Goal: Use online tool/utility: Utilize a website feature to perform a specific function

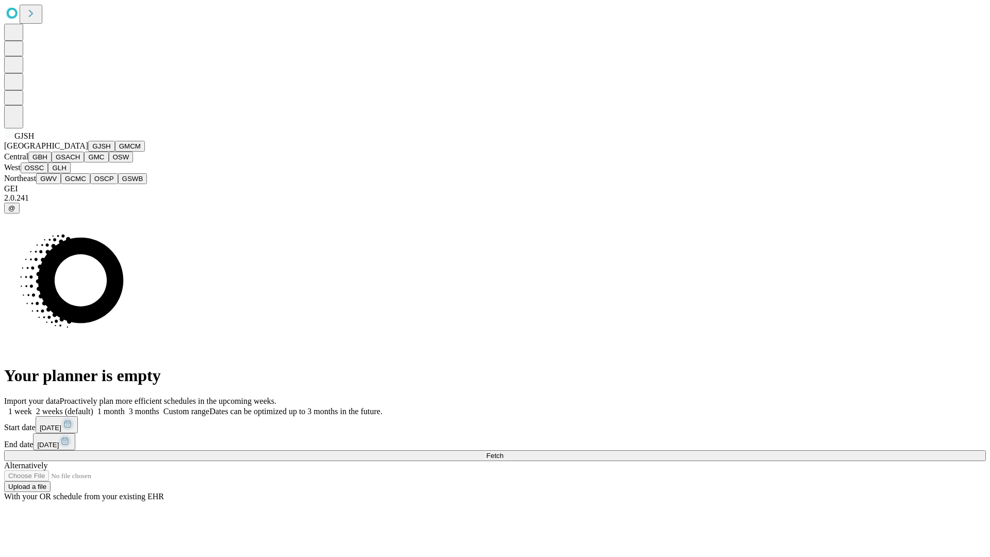
click at [88, 152] on button "GJSH" at bounding box center [101, 146] width 27 height 11
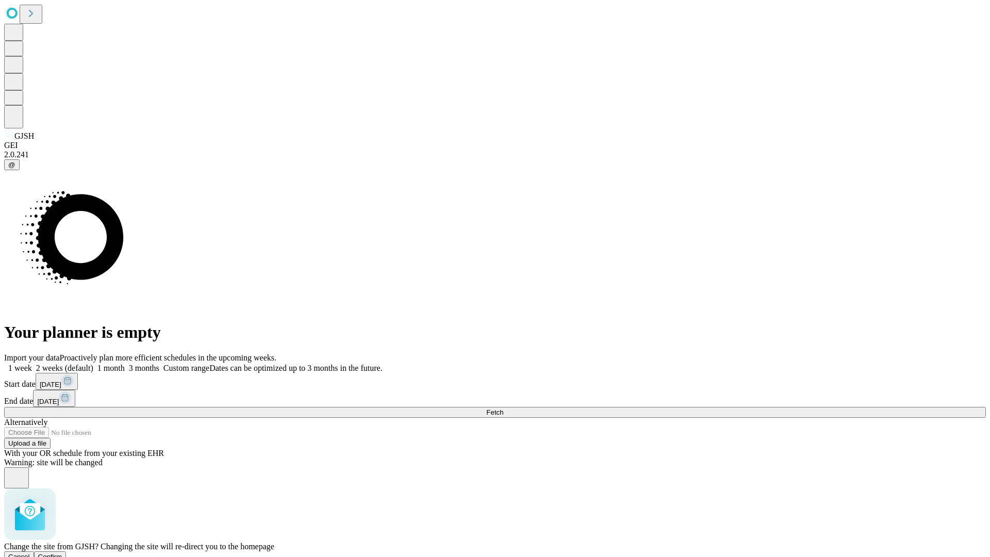
click at [62, 553] on span "Confirm" at bounding box center [50, 557] width 24 height 8
click at [125, 363] on label "1 month" at bounding box center [108, 367] width 31 height 9
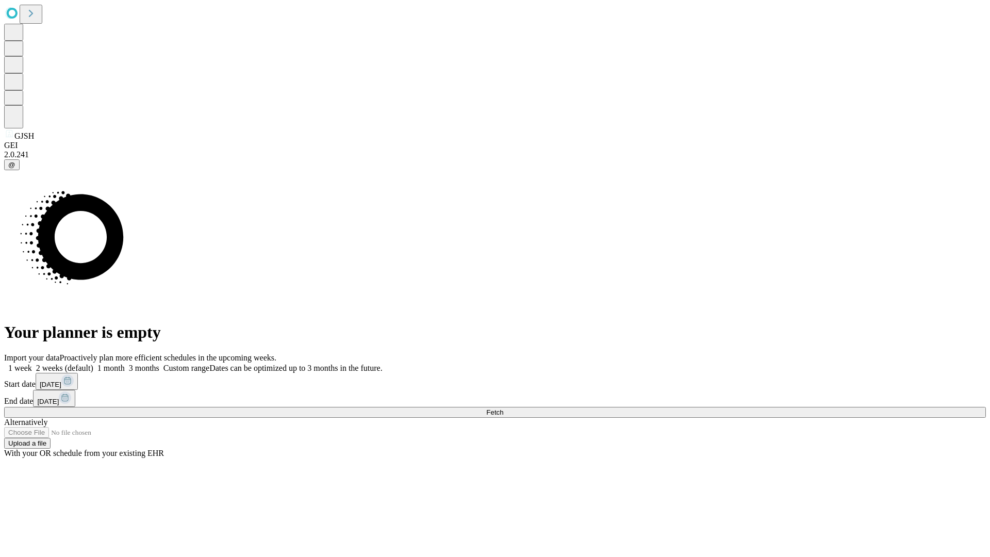
click at [503, 408] on span "Fetch" at bounding box center [494, 412] width 17 height 8
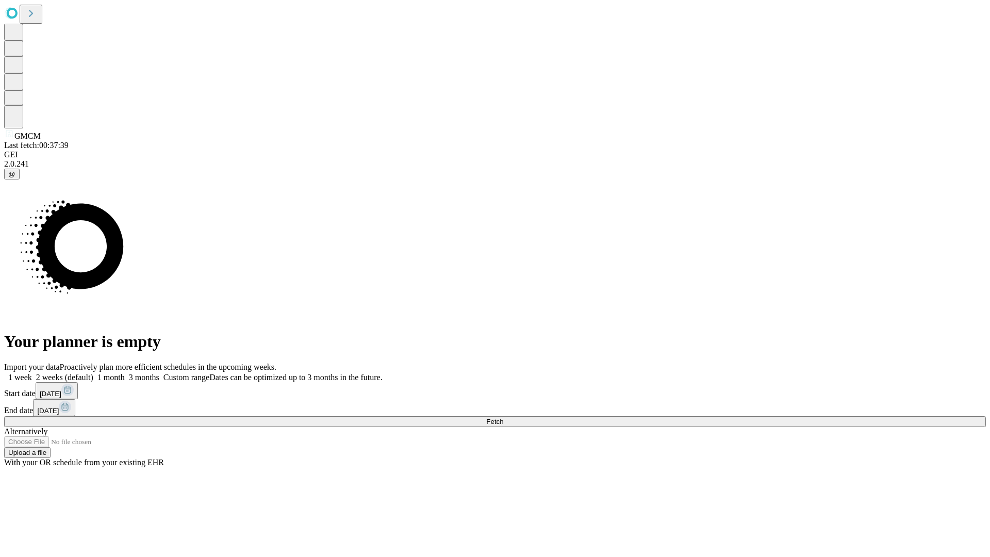
click at [503, 417] on span "Fetch" at bounding box center [494, 421] width 17 height 8
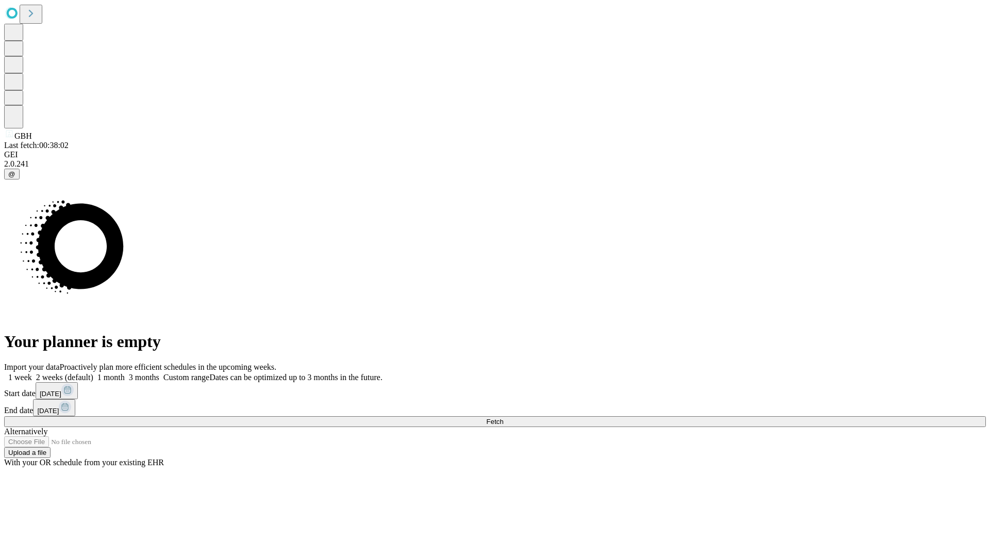
click at [503, 417] on span "Fetch" at bounding box center [494, 421] width 17 height 8
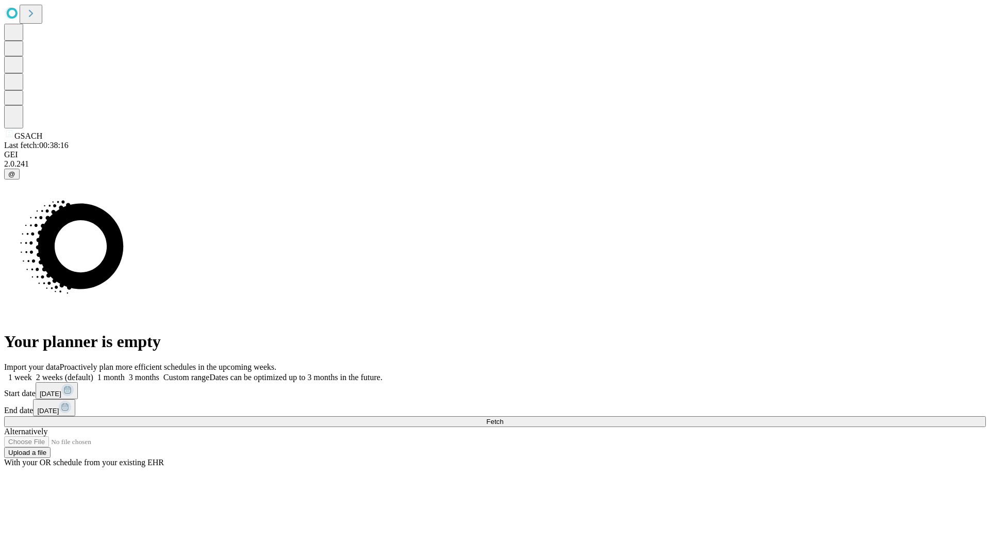
click at [125, 373] on label "1 month" at bounding box center [108, 377] width 31 height 9
click at [503, 417] on span "Fetch" at bounding box center [494, 421] width 17 height 8
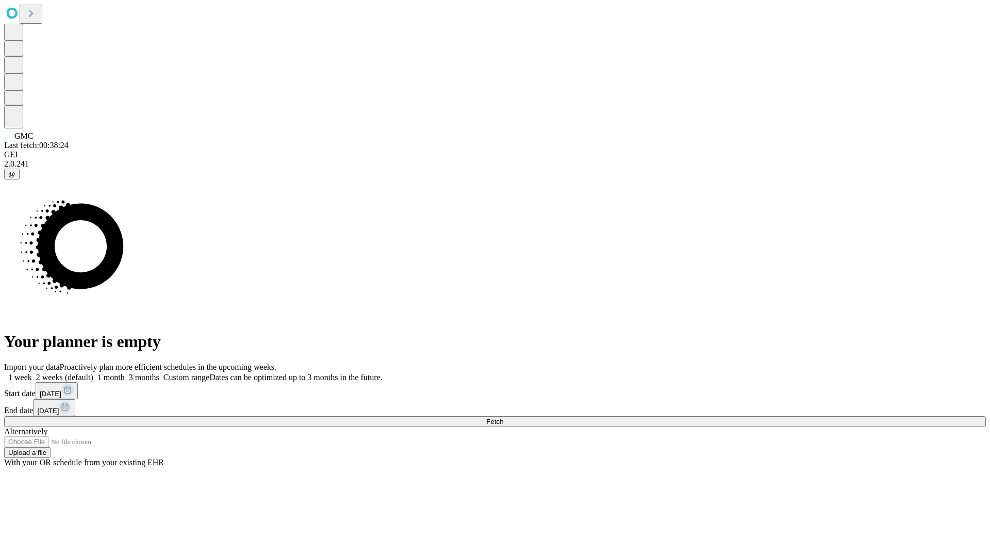
click at [125, 373] on label "1 month" at bounding box center [108, 377] width 31 height 9
click at [503, 417] on span "Fetch" at bounding box center [494, 421] width 17 height 8
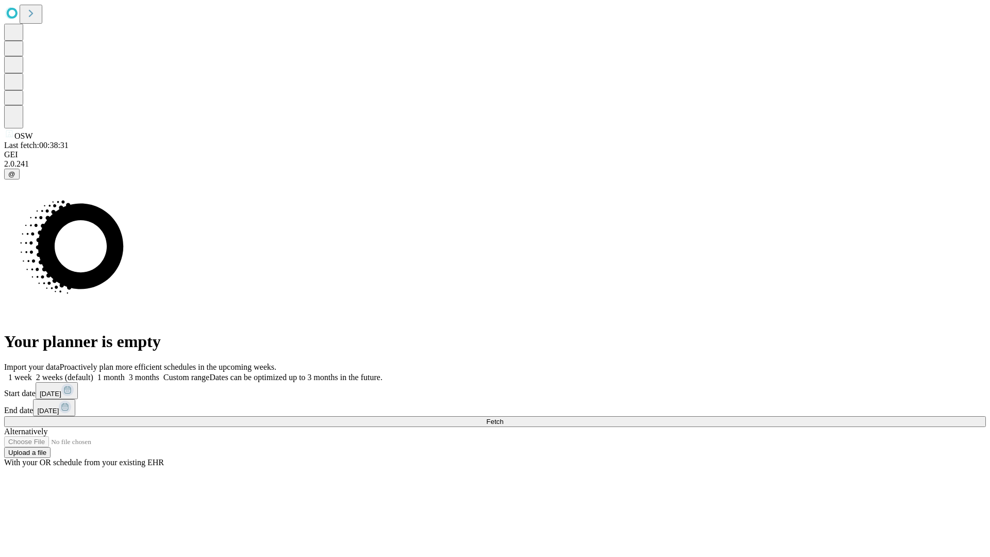
click at [125, 373] on label "1 month" at bounding box center [108, 377] width 31 height 9
click at [503, 417] on span "Fetch" at bounding box center [494, 421] width 17 height 8
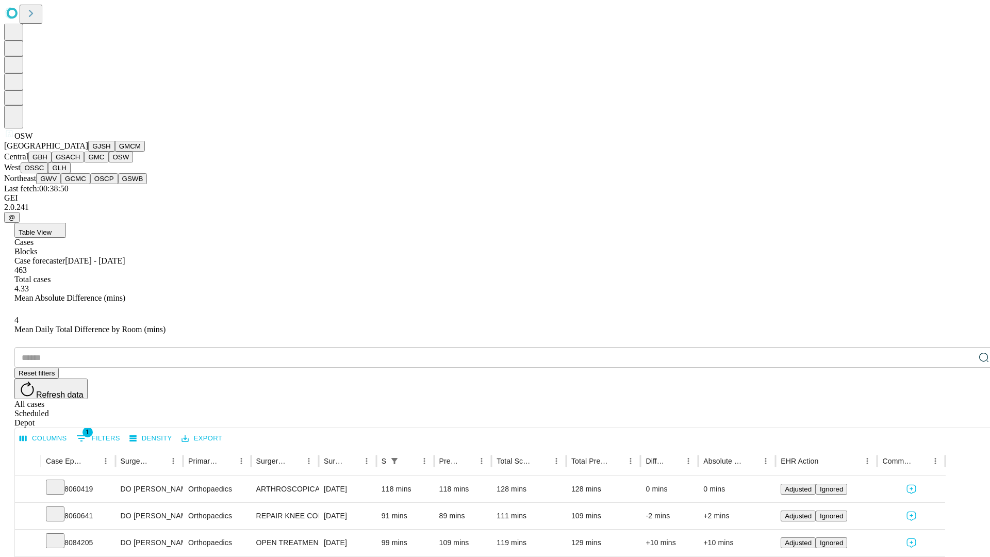
click at [48, 173] on button "OSSC" at bounding box center [35, 167] width 28 height 11
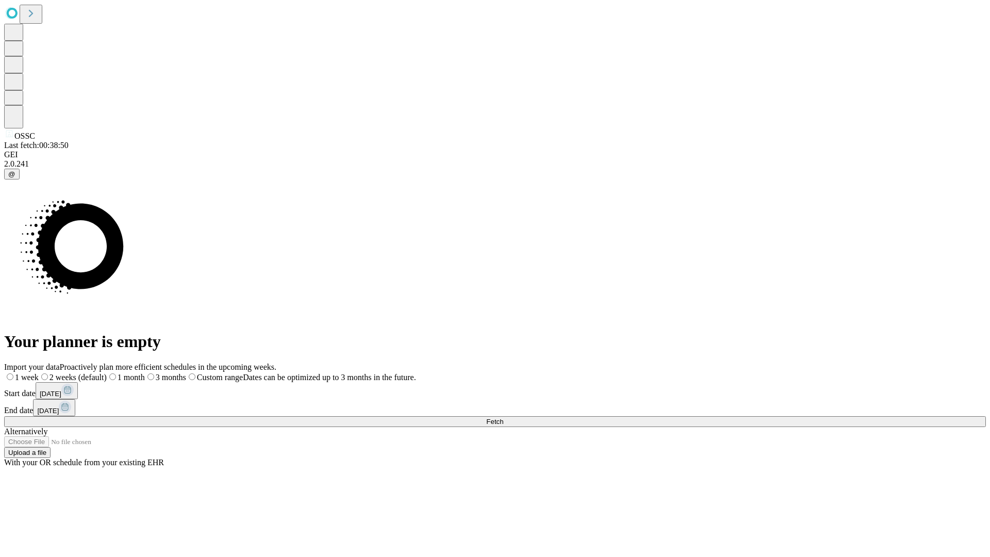
click at [145, 373] on label "1 month" at bounding box center [126, 377] width 38 height 9
click at [503, 417] on span "Fetch" at bounding box center [494, 421] width 17 height 8
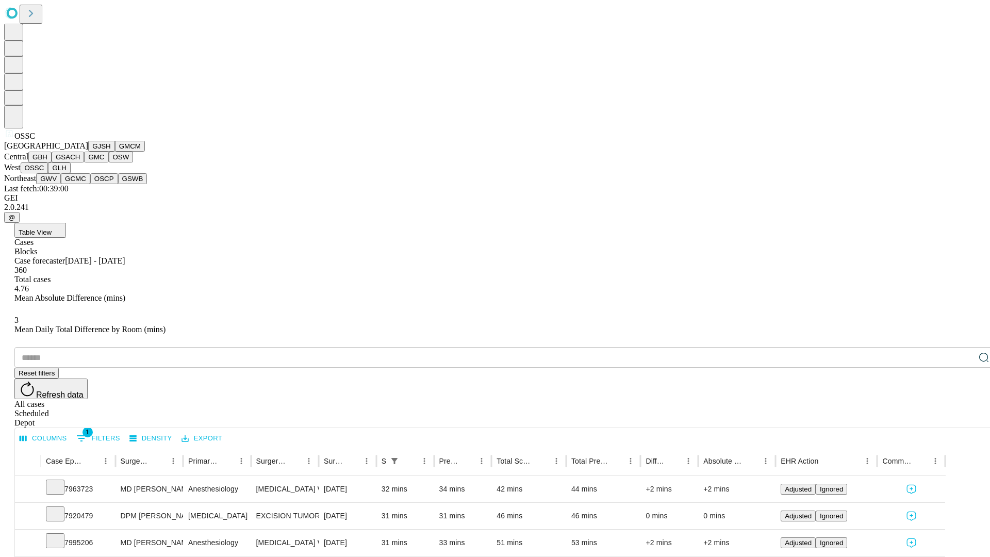
click at [70, 173] on button "GLH" at bounding box center [59, 167] width 22 height 11
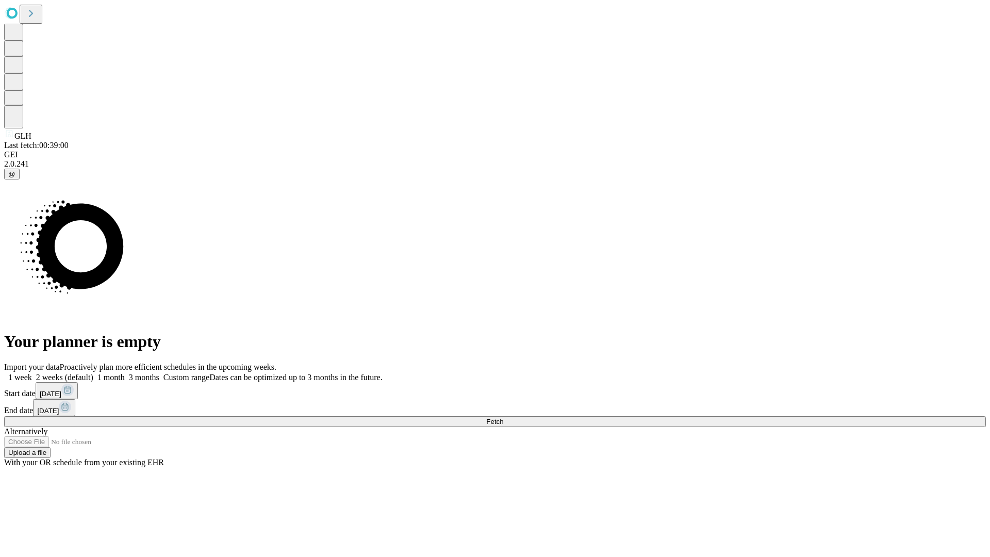
click at [125, 373] on label "1 month" at bounding box center [108, 377] width 31 height 9
click at [503, 417] on span "Fetch" at bounding box center [494, 421] width 17 height 8
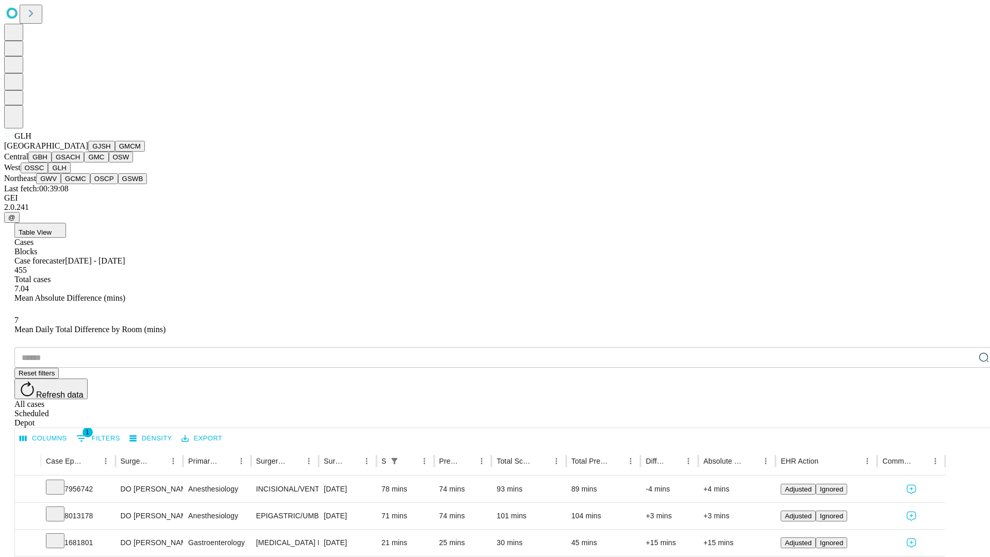
click at [61, 184] on button "GWV" at bounding box center [48, 178] width 25 height 11
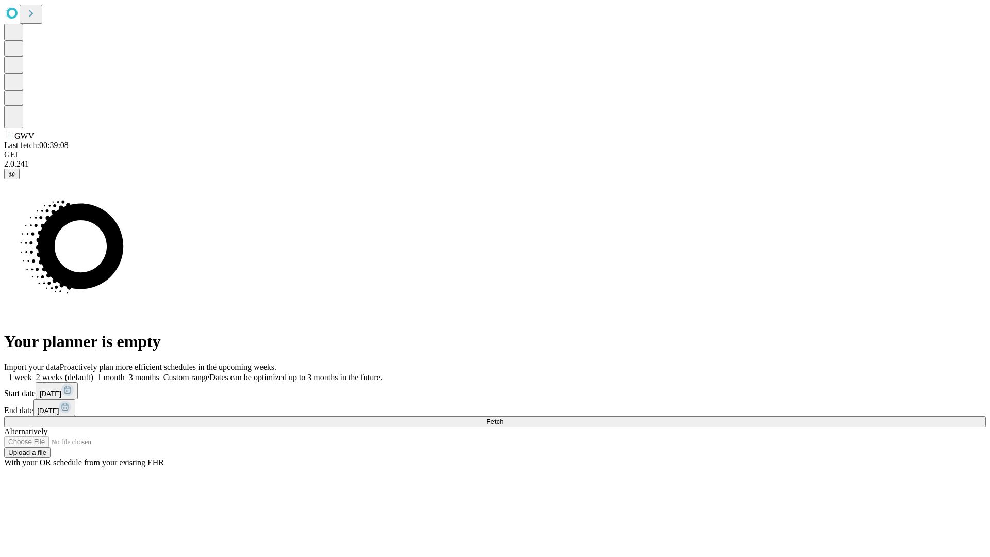
click at [125, 373] on label "1 month" at bounding box center [108, 377] width 31 height 9
click at [503, 417] on span "Fetch" at bounding box center [494, 421] width 17 height 8
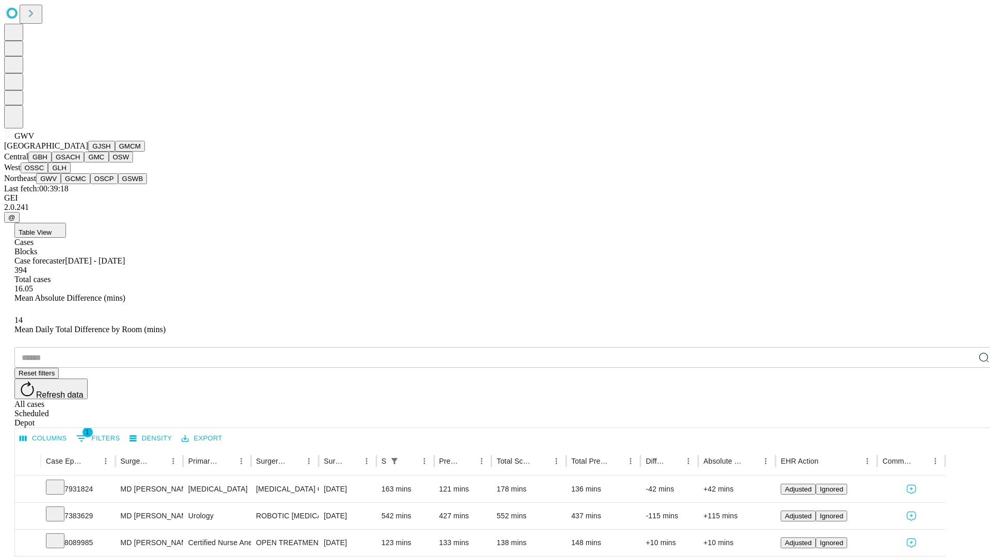
click at [80, 184] on button "GCMC" at bounding box center [75, 178] width 29 height 11
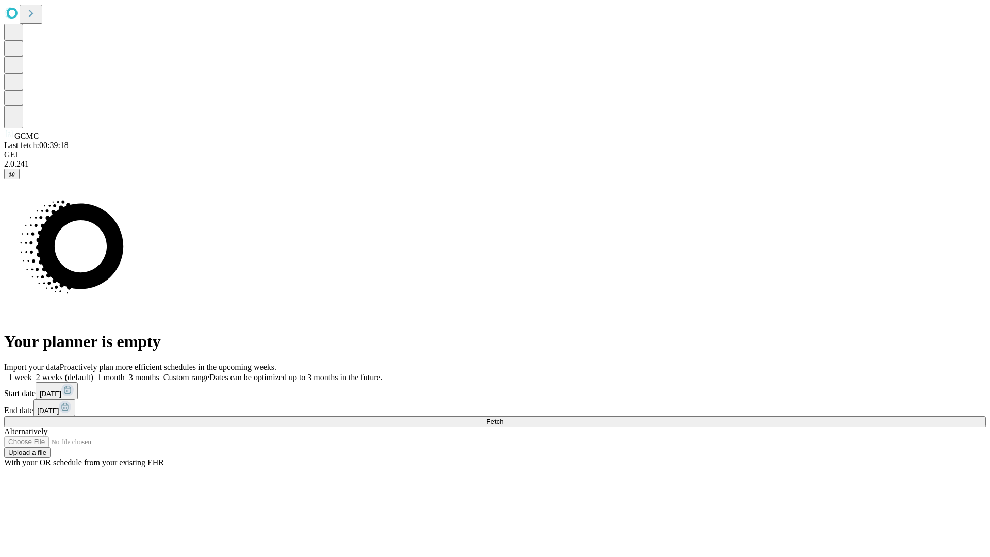
click at [503, 417] on span "Fetch" at bounding box center [494, 421] width 17 height 8
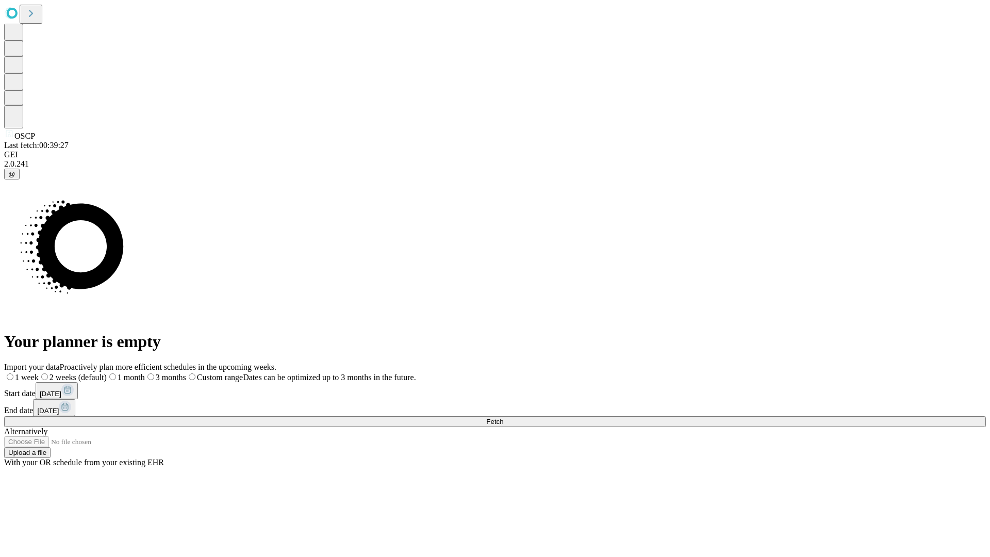
click at [145, 373] on label "1 month" at bounding box center [126, 377] width 38 height 9
click at [503, 417] on span "Fetch" at bounding box center [494, 421] width 17 height 8
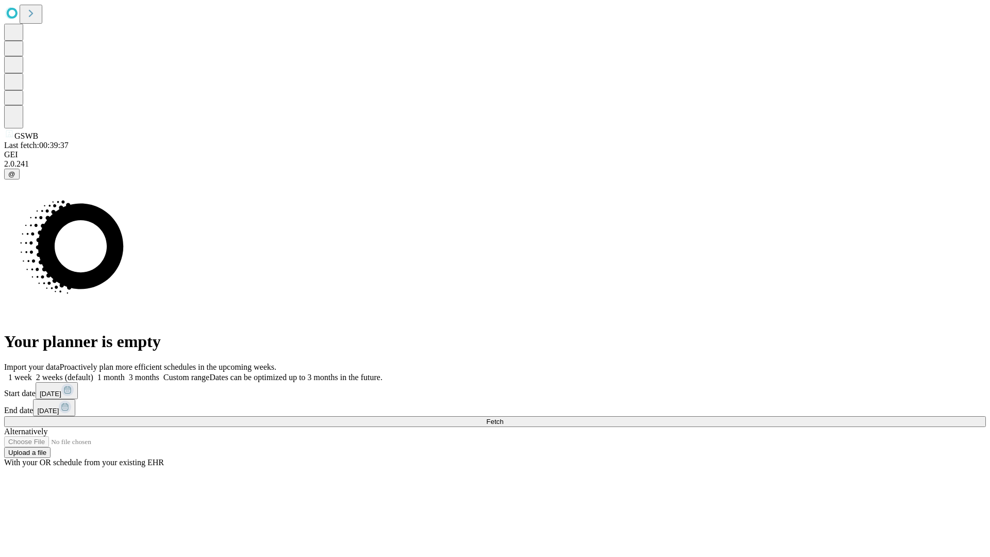
click at [125, 373] on label "1 month" at bounding box center [108, 377] width 31 height 9
click at [503, 417] on span "Fetch" at bounding box center [494, 421] width 17 height 8
